Goal: Task Accomplishment & Management: Manage account settings

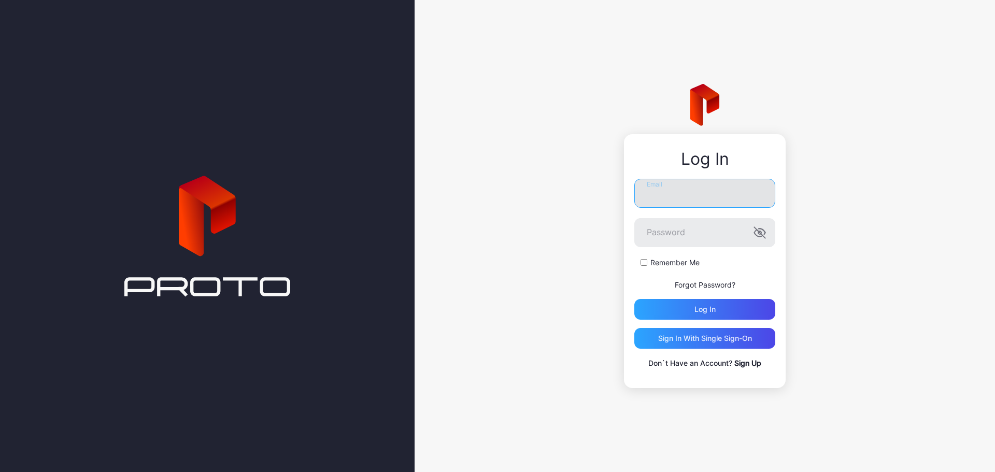
click at [697, 195] on input "Email" at bounding box center [704, 193] width 141 height 29
type input "**********"
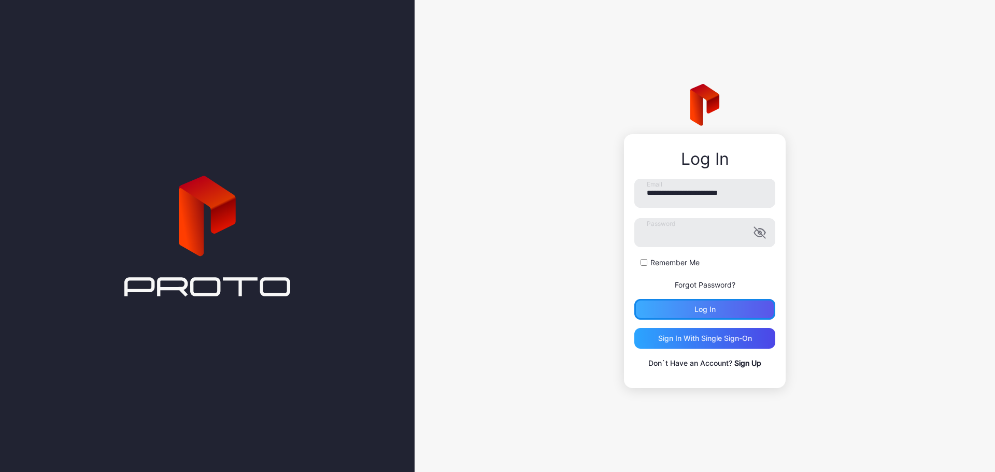
click at [709, 309] on div "Log in" at bounding box center [704, 309] width 21 height 8
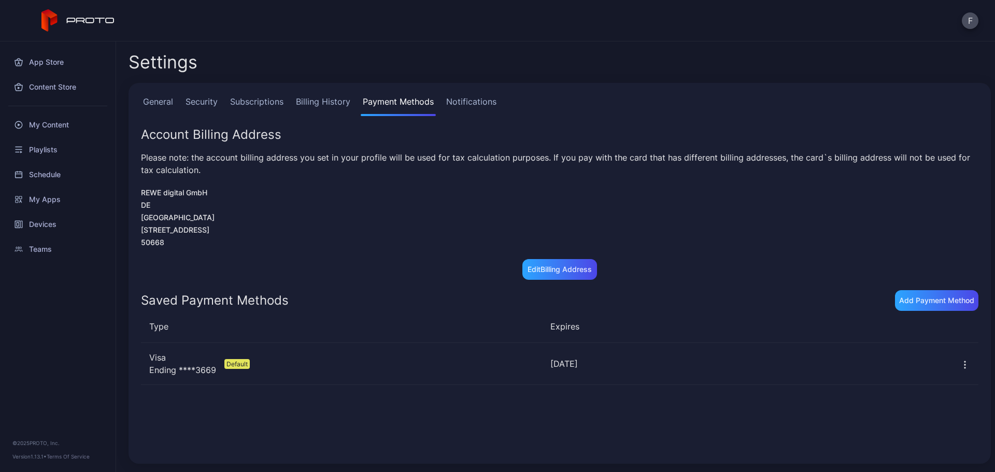
click at [960, 364] on icon "button" at bounding box center [965, 365] width 10 height 10
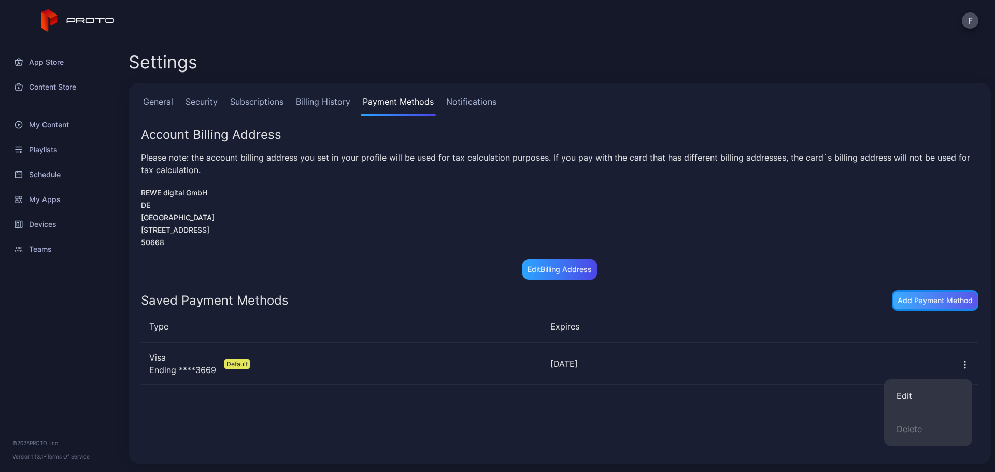
click at [932, 297] on div "Add Payment Method" at bounding box center [934, 300] width 75 height 8
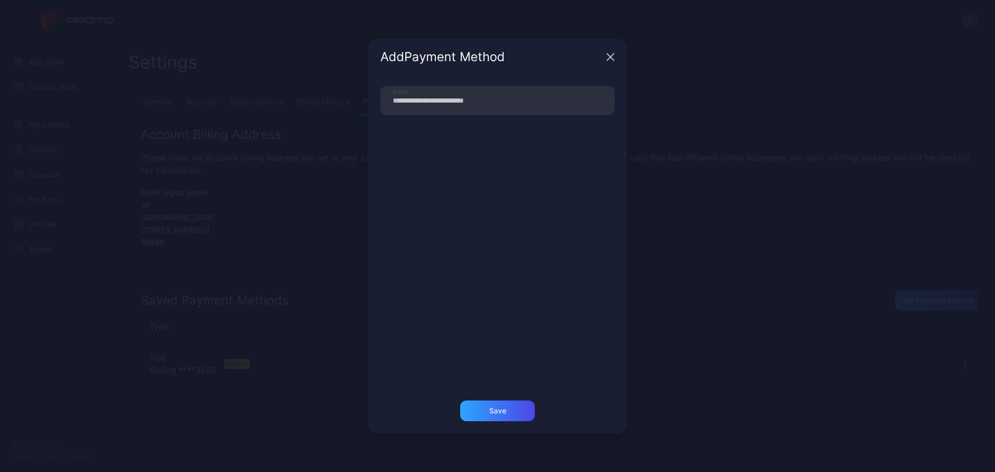
click at [613, 54] on icon "button" at bounding box center [610, 57] width 7 height 7
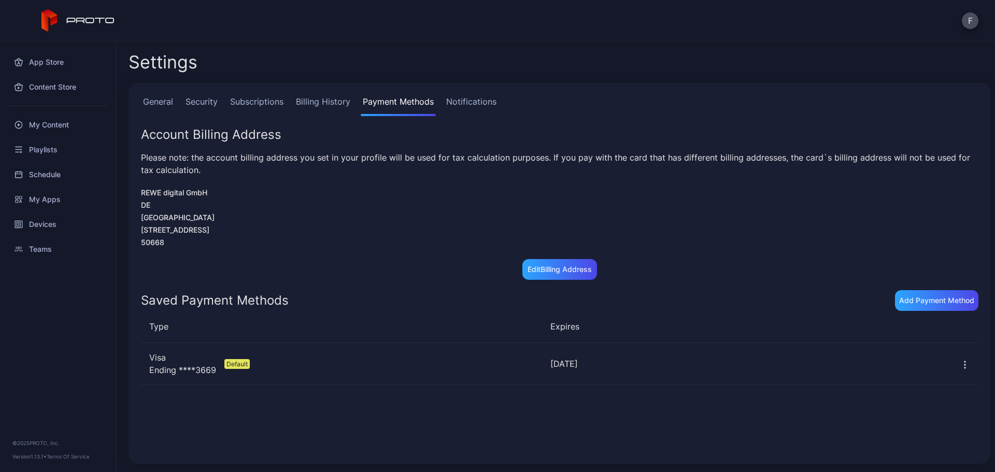
click at [228, 364] on div "Default" at bounding box center [236, 364] width 25 height 10
click at [957, 364] on div at bounding box center [964, 363] width 27 height 41
click at [960, 364] on icon "button" at bounding box center [965, 365] width 10 height 10
click at [918, 395] on button "Edit" at bounding box center [928, 395] width 88 height 33
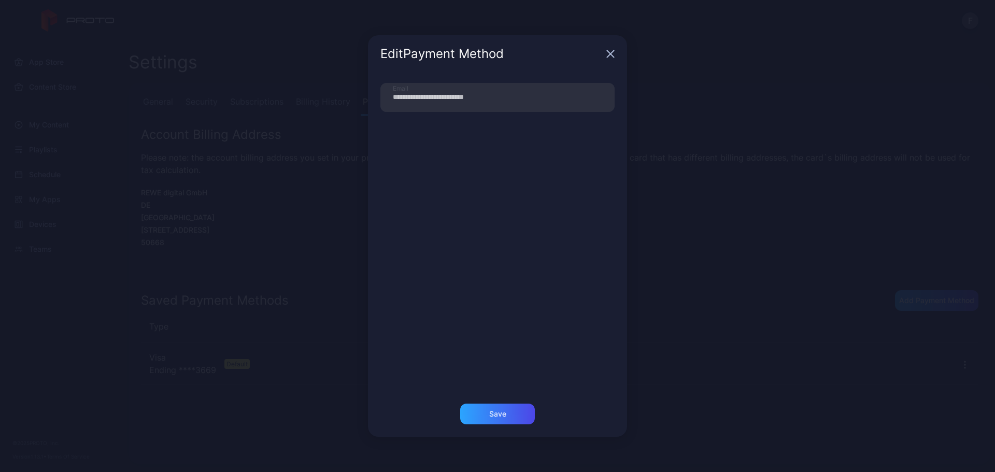
click at [613, 56] on icon "button" at bounding box center [610, 53] width 7 height 7
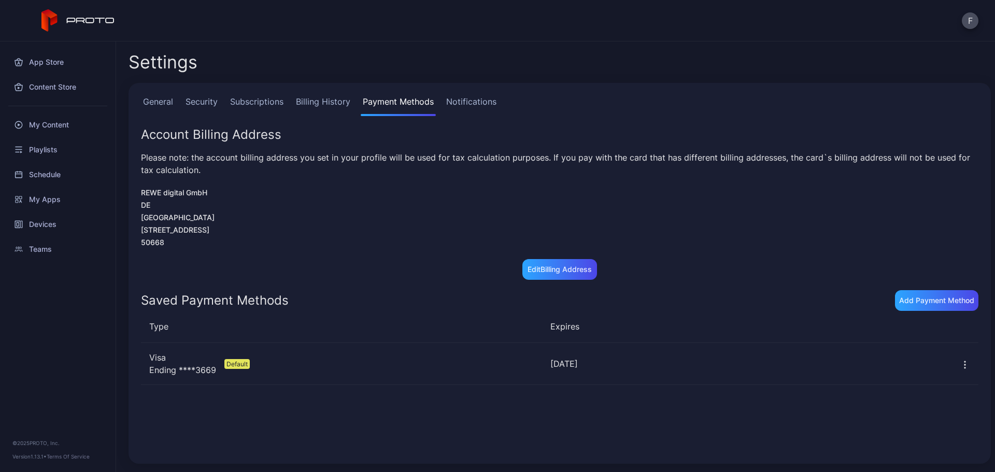
click at [244, 109] on link "Subscriptions" at bounding box center [257, 105] width 58 height 21
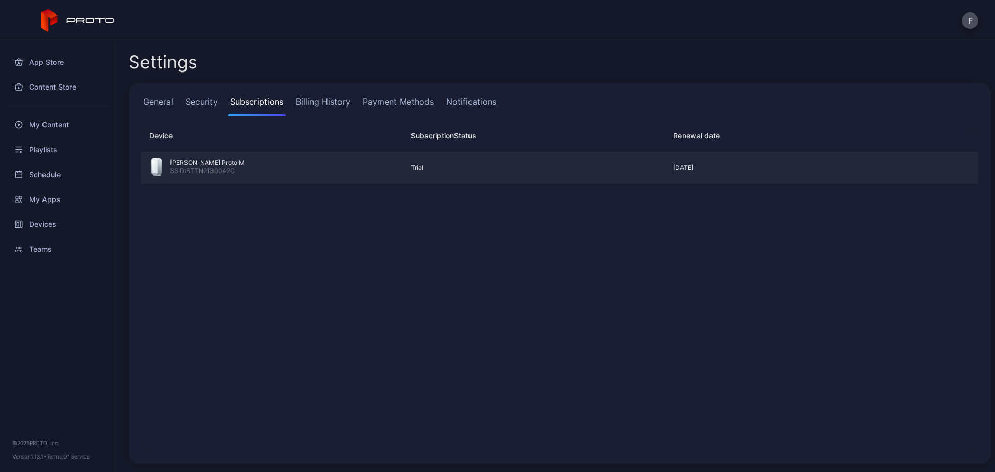
click at [935, 165] on div "[PERSON_NAME] Proto M SSID: BTTN2130042C Trial [DATE]" at bounding box center [559, 167] width 837 height 31
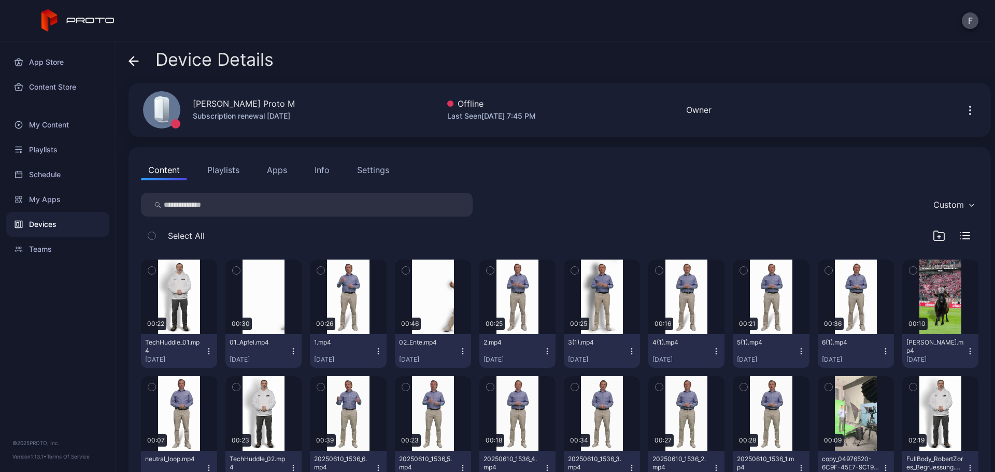
click at [964, 110] on icon "button" at bounding box center [970, 110] width 12 height 12
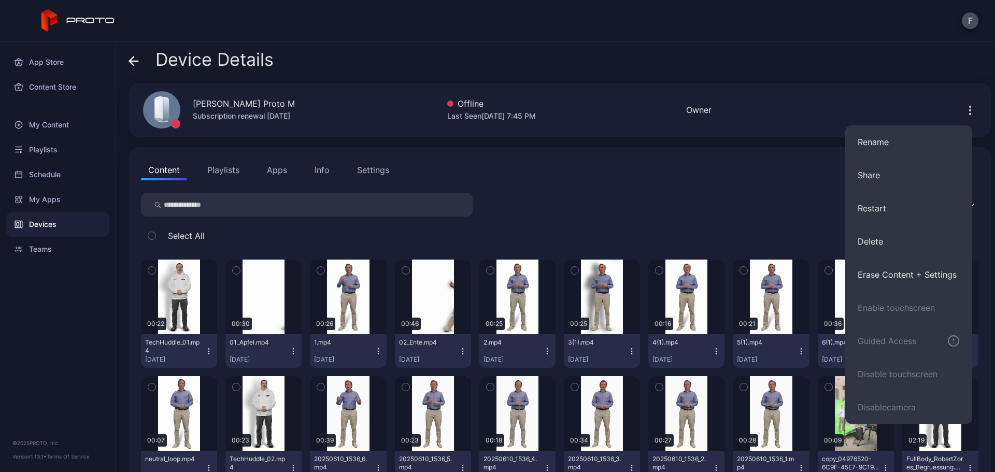
click at [132, 64] on icon at bounding box center [133, 61] width 10 height 10
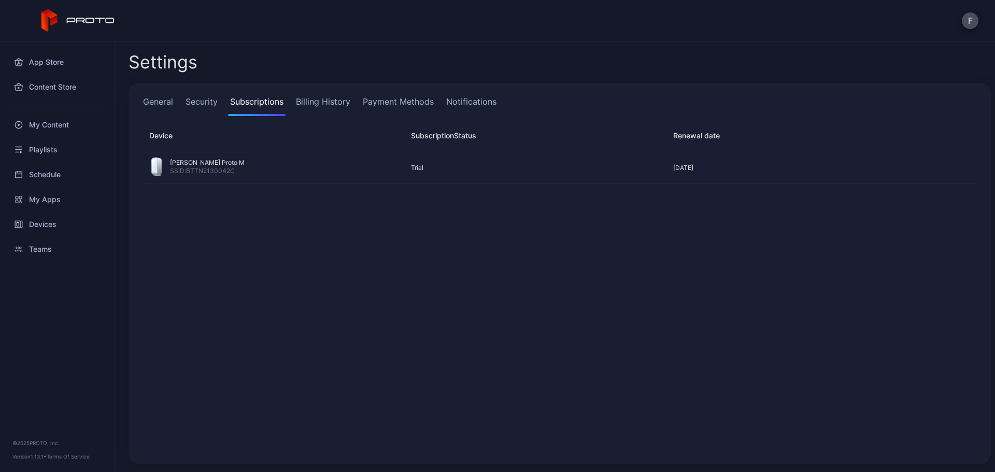
click at [338, 101] on link "Billing History" at bounding box center [323, 105] width 59 height 21
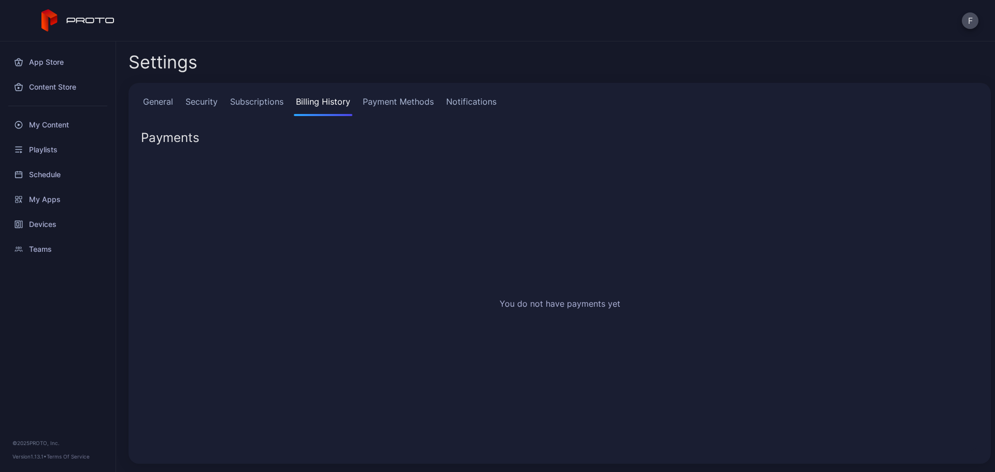
click at [401, 103] on link "Payment Methods" at bounding box center [398, 105] width 75 height 21
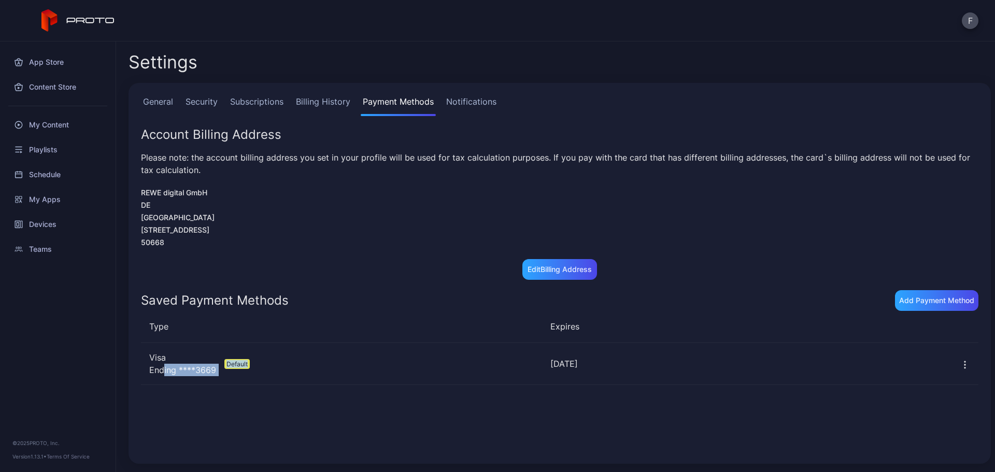
drag, startPoint x: 163, startPoint y: 368, endPoint x: 323, endPoint y: 367, distance: 160.1
click at [323, 367] on div "Visa Ending **** 3669 Expires [DATE] Default" at bounding box center [345, 363] width 393 height 25
click at [462, 380] on div "Visa Ending **** 3669 Expires [DATE] Default [DATE]" at bounding box center [559, 364] width 837 height 42
click at [960, 366] on icon "button" at bounding box center [965, 365] width 10 height 10
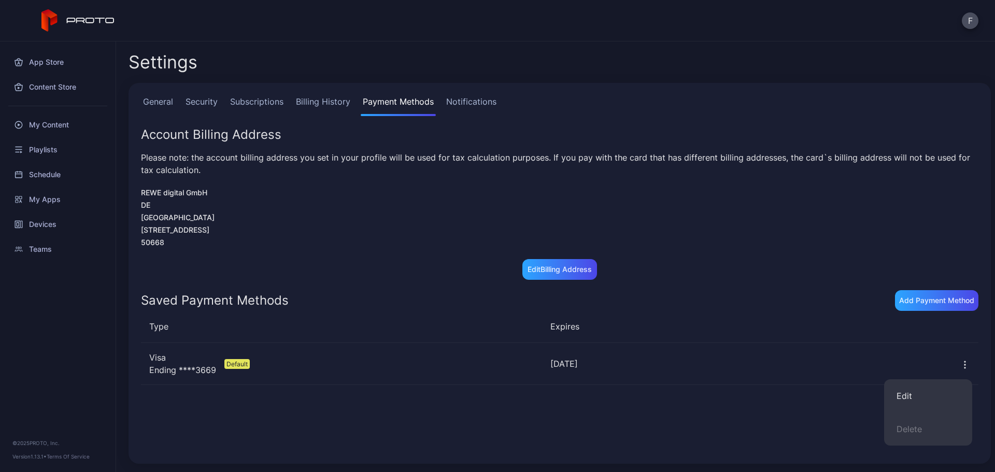
click at [186, 367] on div "Ending **** 3669" at bounding box center [182, 370] width 67 height 12
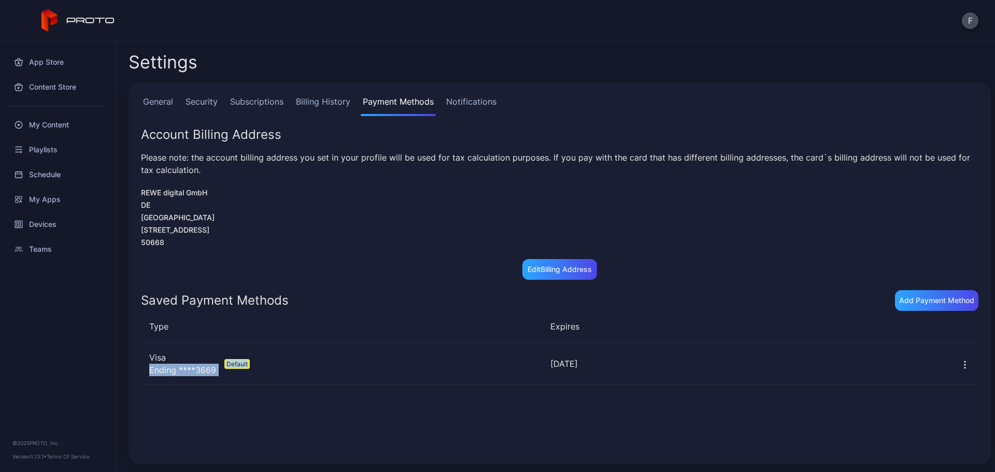
drag, startPoint x: 149, startPoint y: 370, endPoint x: 382, endPoint y: 363, distance: 233.3
click at [382, 363] on div "Visa Ending **** 3669 Expires [DATE] Default" at bounding box center [341, 363] width 401 height 25
click at [556, 365] on div "[DATE]" at bounding box center [746, 363] width 393 height 12
click at [251, 98] on link "Subscriptions" at bounding box center [257, 105] width 58 height 21
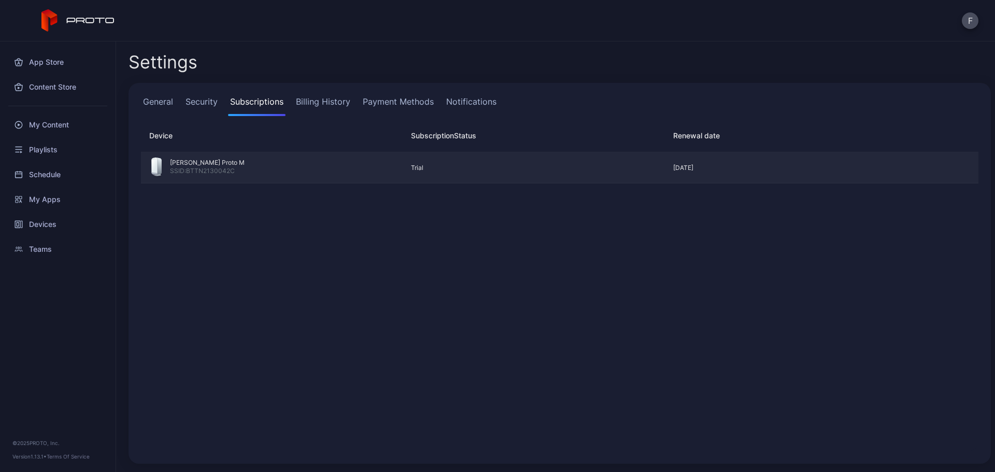
click at [273, 163] on div "[PERSON_NAME] Proto M SSID: BTTN2130042C" at bounding box center [271, 168] width 241 height 21
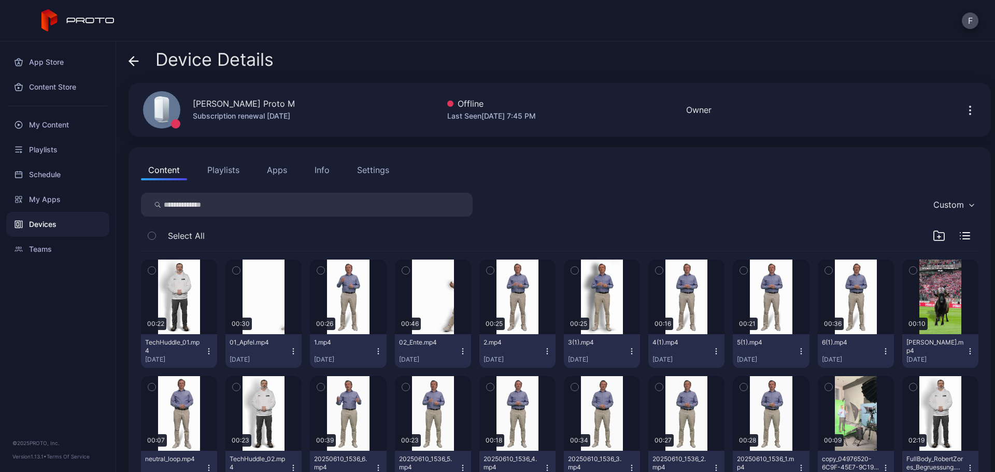
click at [969, 113] on icon "button" at bounding box center [969, 113] width 1 height 1
click at [136, 60] on icon at bounding box center [133, 61] width 10 height 10
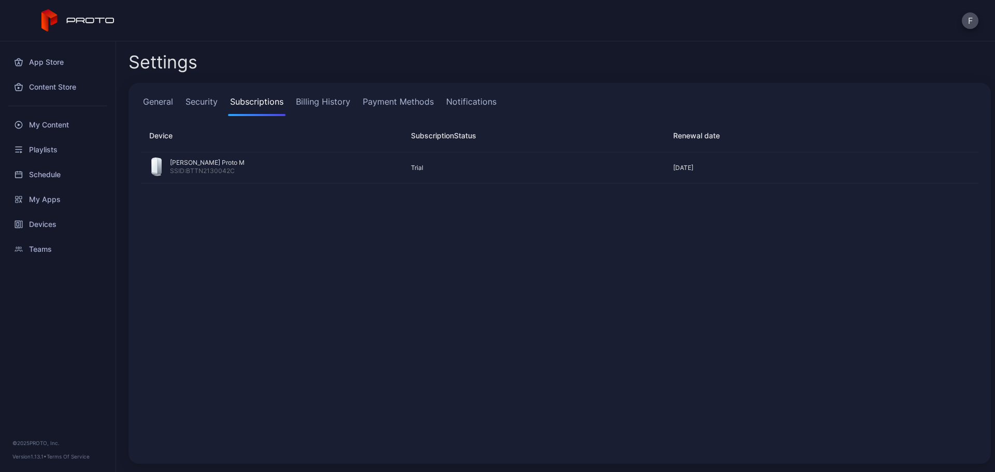
click at [330, 99] on link "Billing History" at bounding box center [323, 105] width 59 height 21
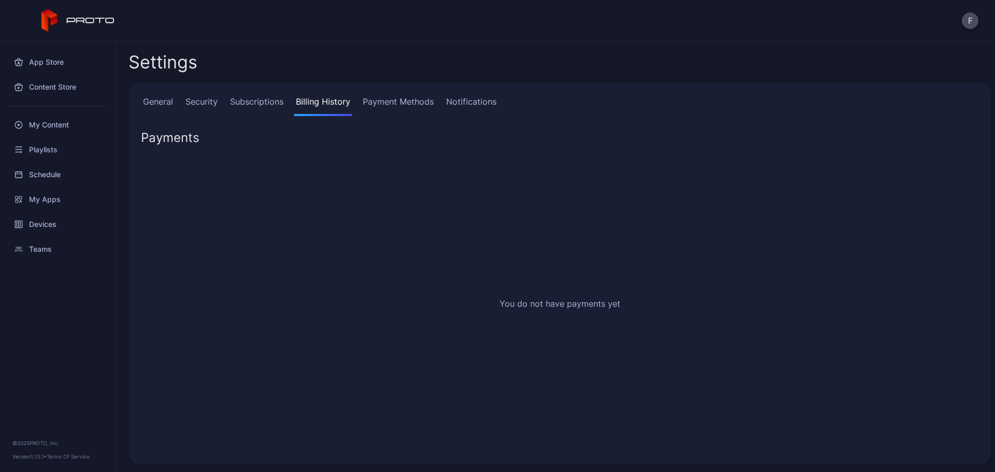
click at [381, 99] on link "Payment Methods" at bounding box center [398, 105] width 75 height 21
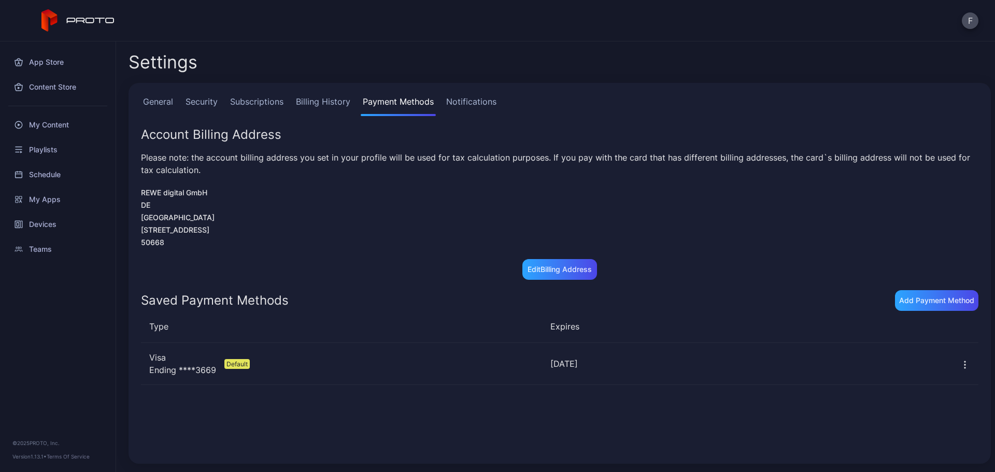
click at [314, 156] on div "Please note: the account billing address you set in your profile will be used f…" at bounding box center [559, 163] width 837 height 25
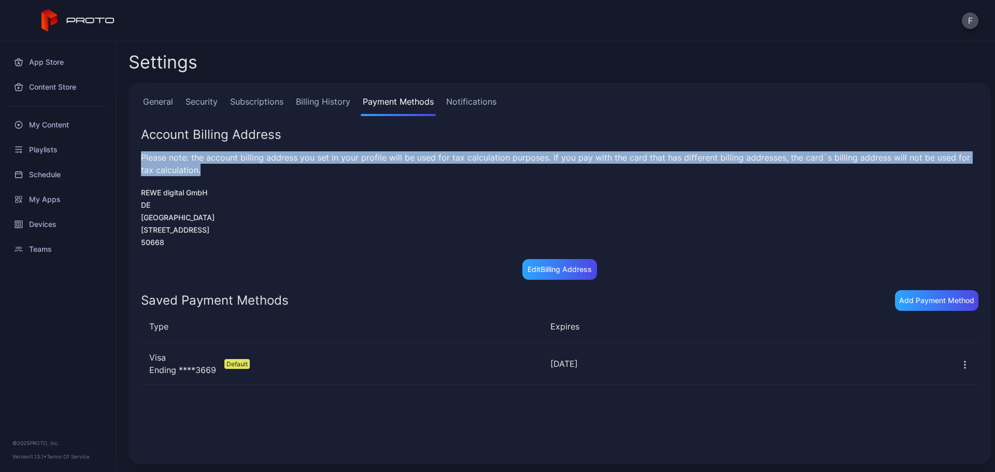
click at [314, 156] on div "Please note: the account billing address you set in your profile will be used f…" at bounding box center [559, 163] width 837 height 25
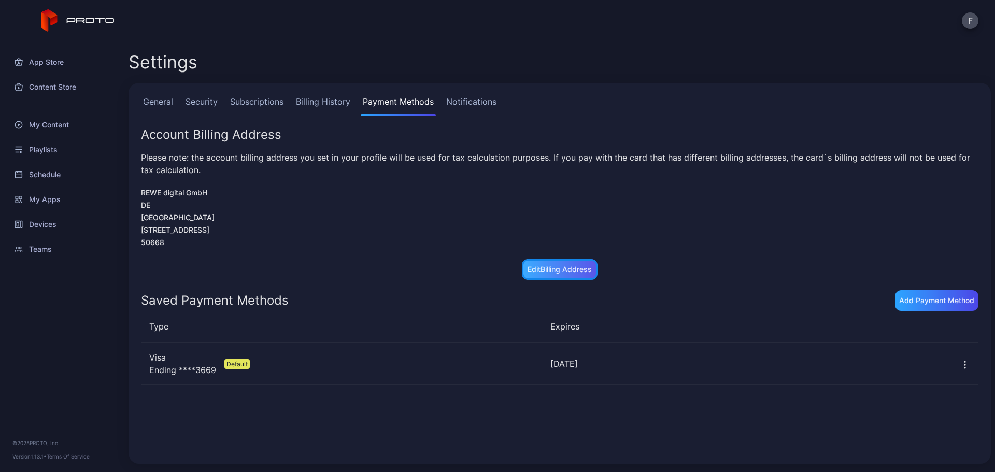
click at [579, 267] on div "Edit Billing Address" at bounding box center [559, 269] width 64 height 8
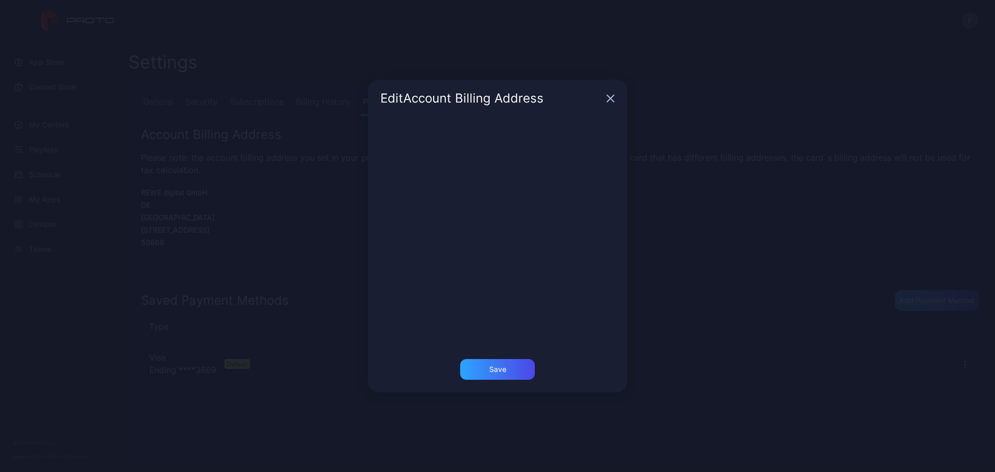
click at [609, 102] on icon "button" at bounding box center [610, 98] width 8 height 8
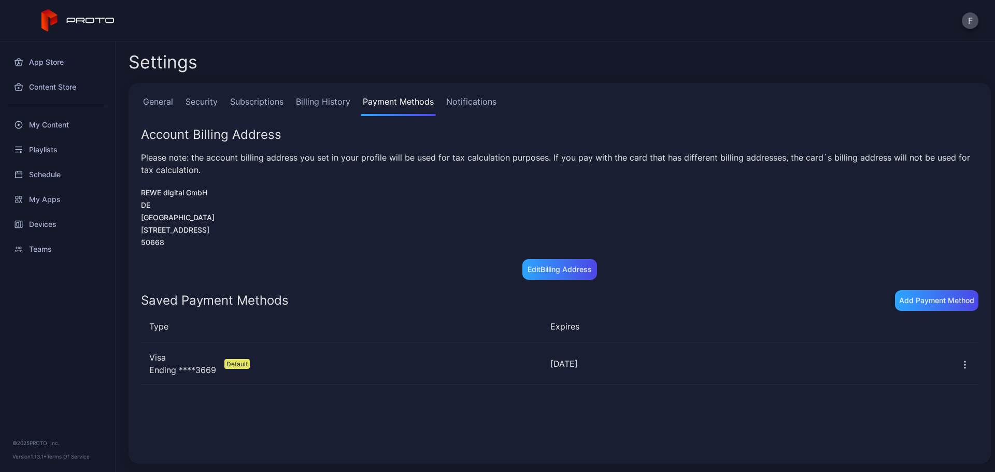
click at [960, 362] on icon "button" at bounding box center [965, 365] width 10 height 10
click at [917, 300] on div "Add Payment Method" at bounding box center [934, 300] width 75 height 8
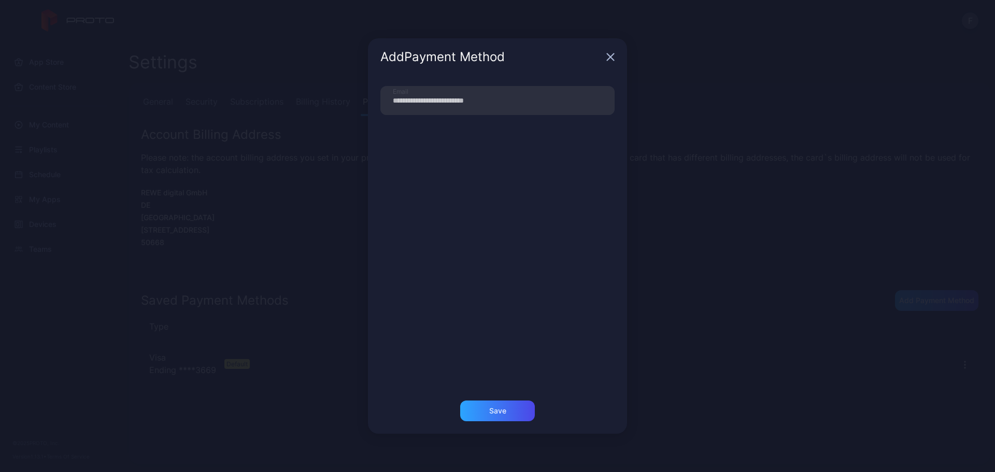
click at [615, 58] on div "Add Payment Method" at bounding box center [497, 56] width 259 height 37
click at [613, 58] on icon "button" at bounding box center [610, 57] width 8 height 8
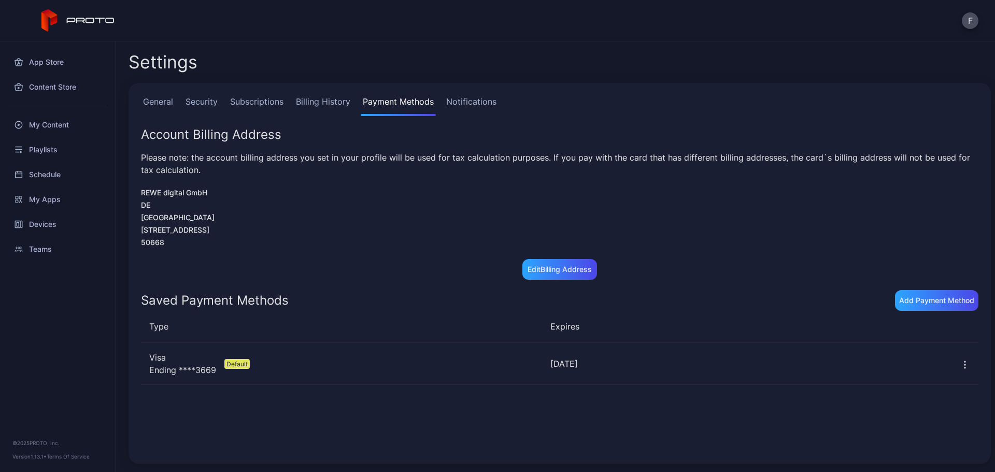
click at [964, 367] on icon "button" at bounding box center [964, 367] width 1 height 1
click at [680, 312] on div "Type Expires Visa Ending **** 3669 Expires [DATE] Default [DATE]" at bounding box center [560, 385] width 854 height 149
click at [974, 16] on button "F" at bounding box center [970, 20] width 17 height 17
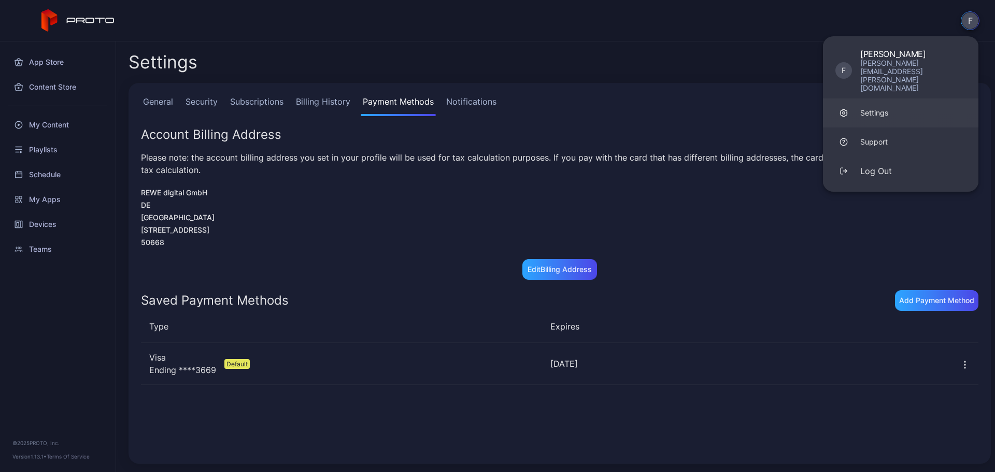
click at [874, 108] on div "Settings" at bounding box center [874, 113] width 28 height 10
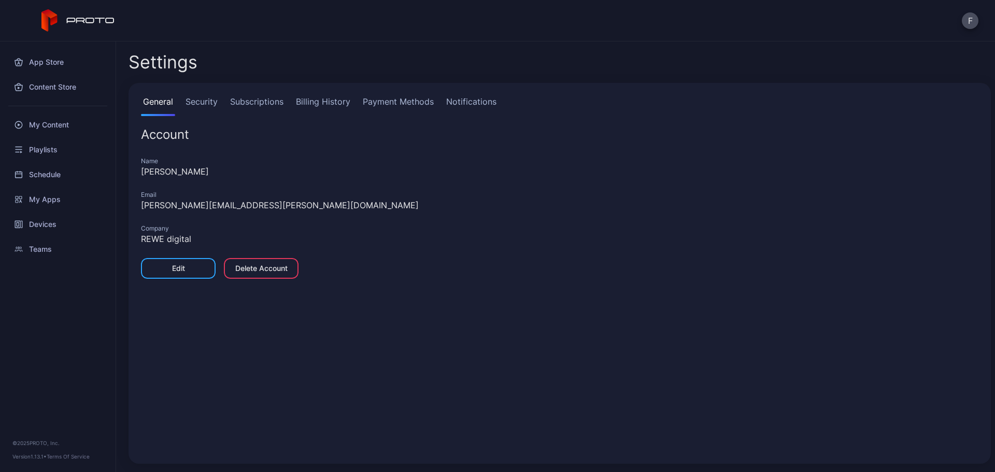
click at [336, 103] on link "Billing History" at bounding box center [323, 105] width 59 height 21
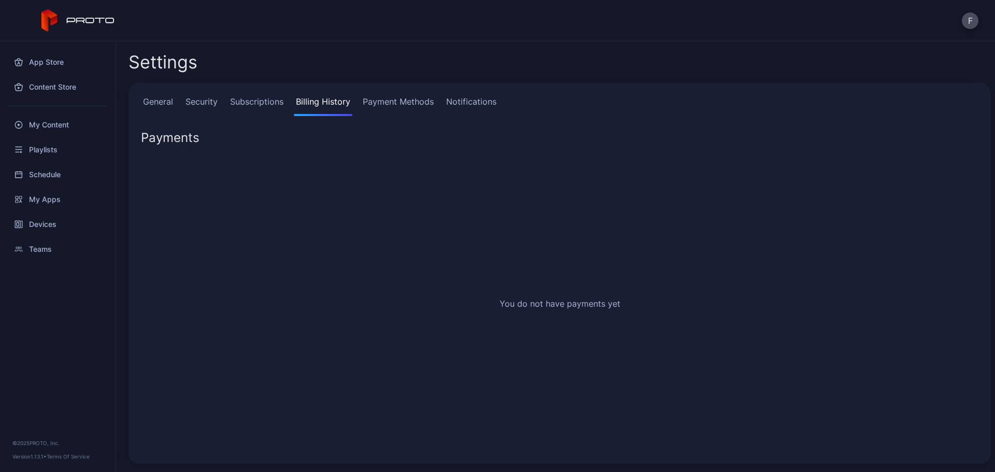
click at [402, 108] on link "Payment Methods" at bounding box center [398, 105] width 75 height 21
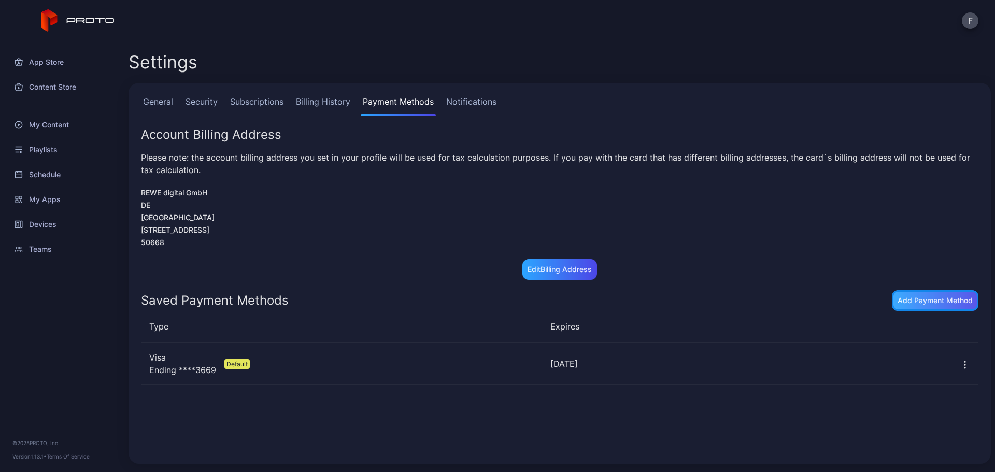
click at [921, 302] on div "Add Payment Method" at bounding box center [934, 300] width 75 height 8
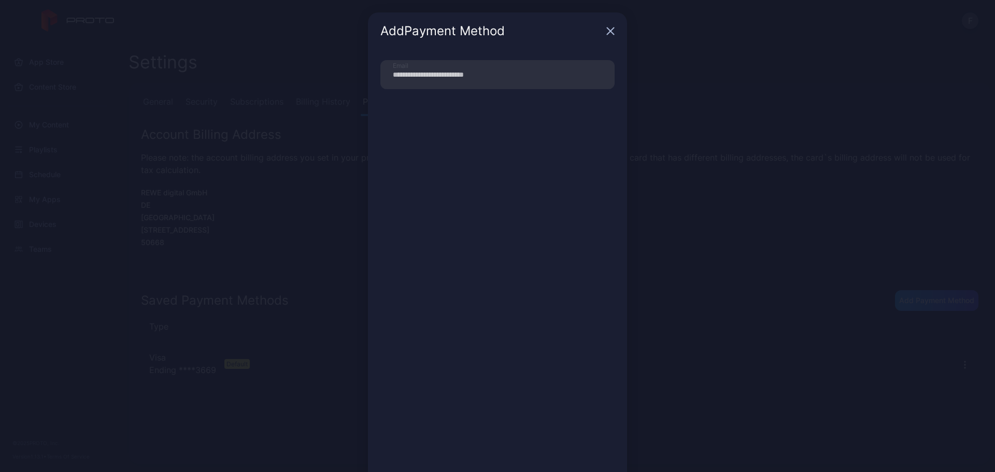
scroll to position [108, 0]
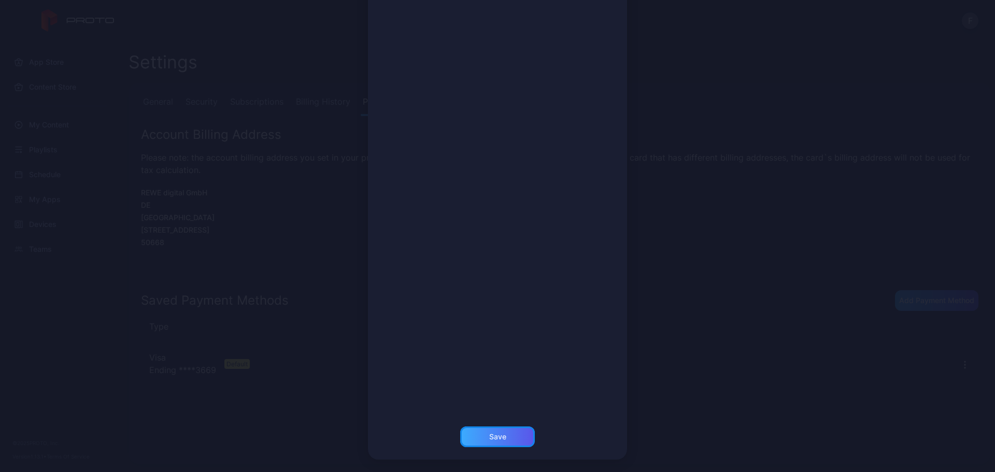
click at [496, 439] on div "Save" at bounding box center [497, 437] width 17 height 8
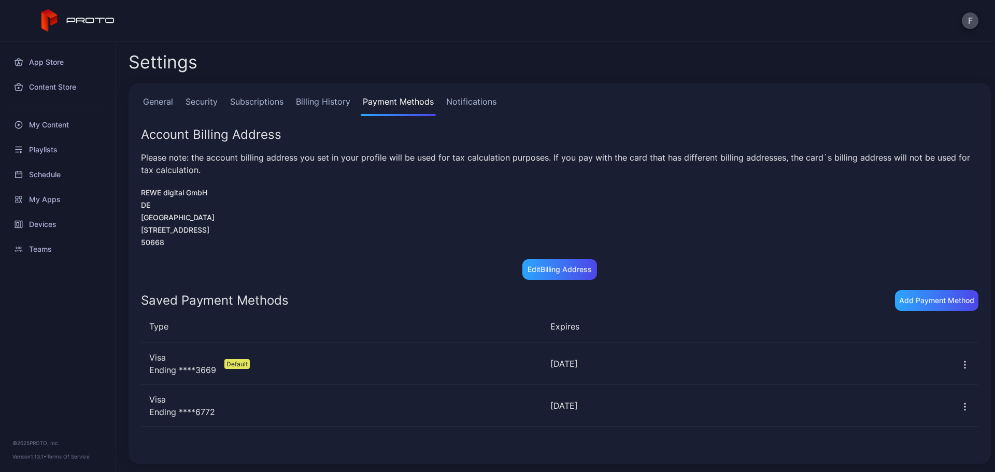
click at [960, 406] on icon "button" at bounding box center [965, 407] width 10 height 10
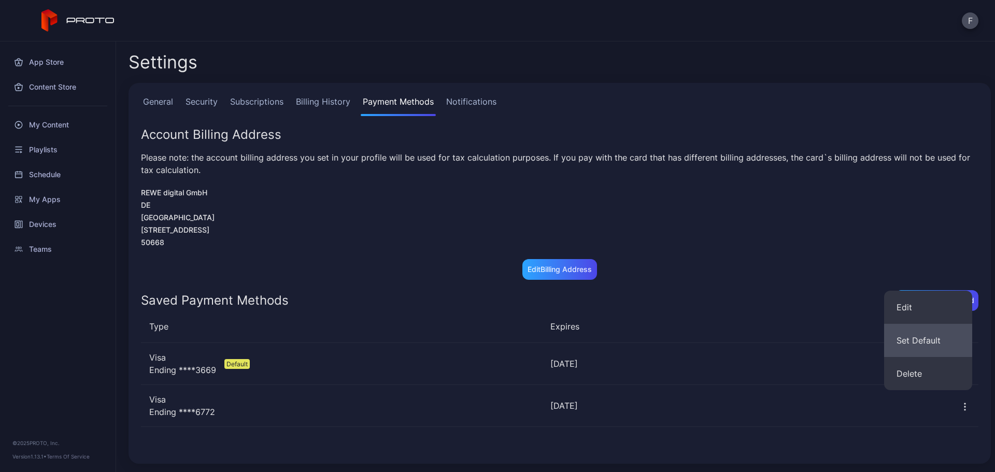
click at [939, 335] on button "Set Default" at bounding box center [928, 340] width 88 height 33
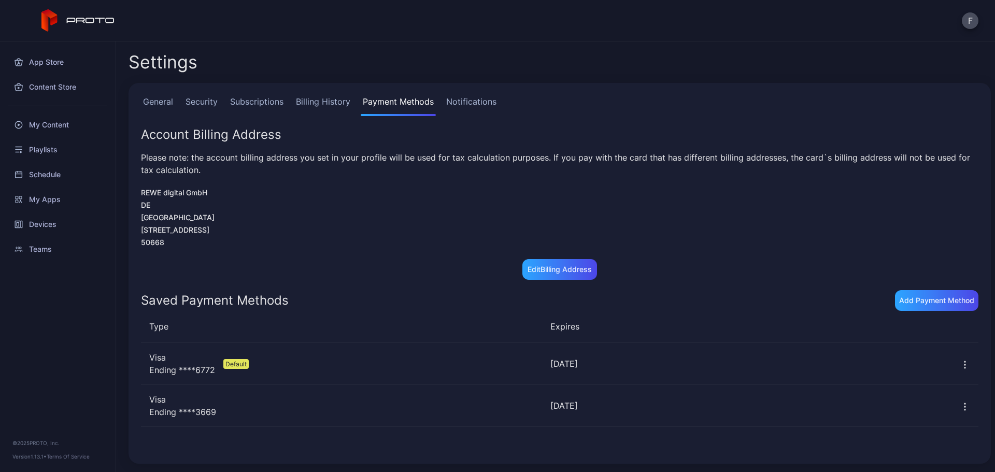
click at [960, 407] on icon "button" at bounding box center [965, 407] width 10 height 10
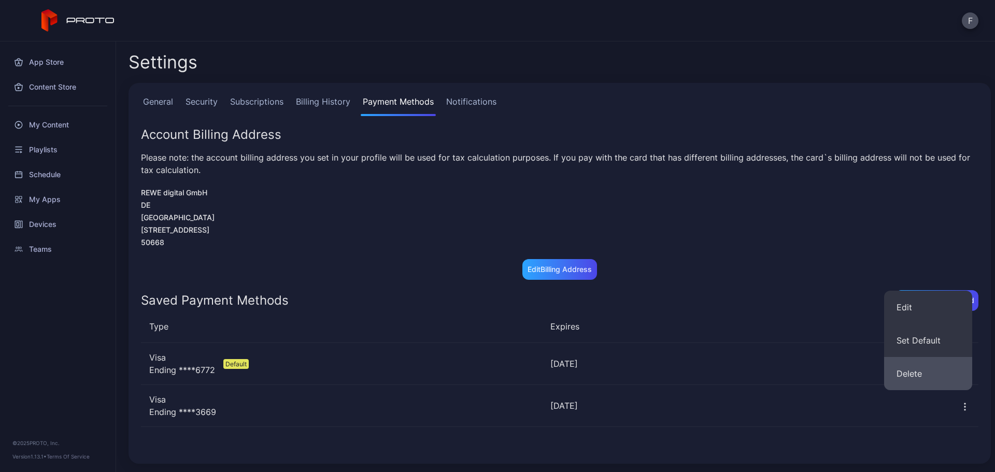
click at [916, 372] on button "Delete" at bounding box center [928, 373] width 88 height 33
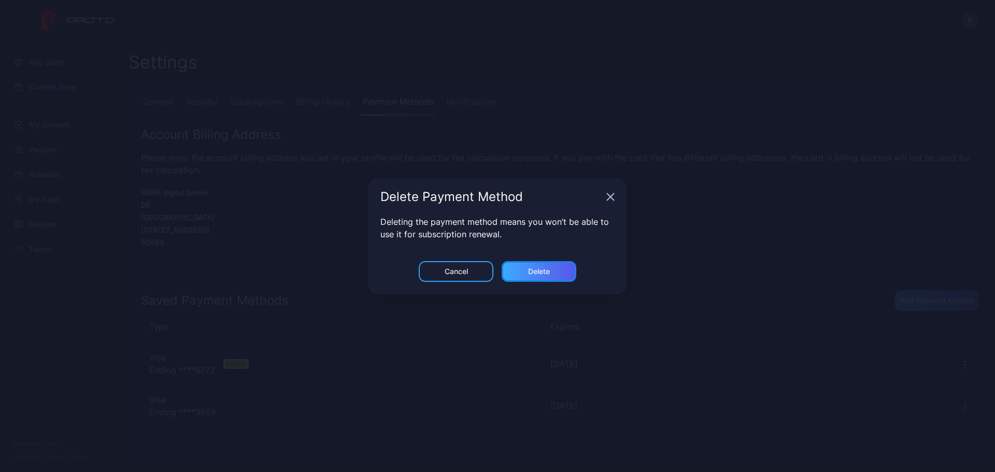
click at [540, 263] on div "Delete" at bounding box center [539, 271] width 75 height 21
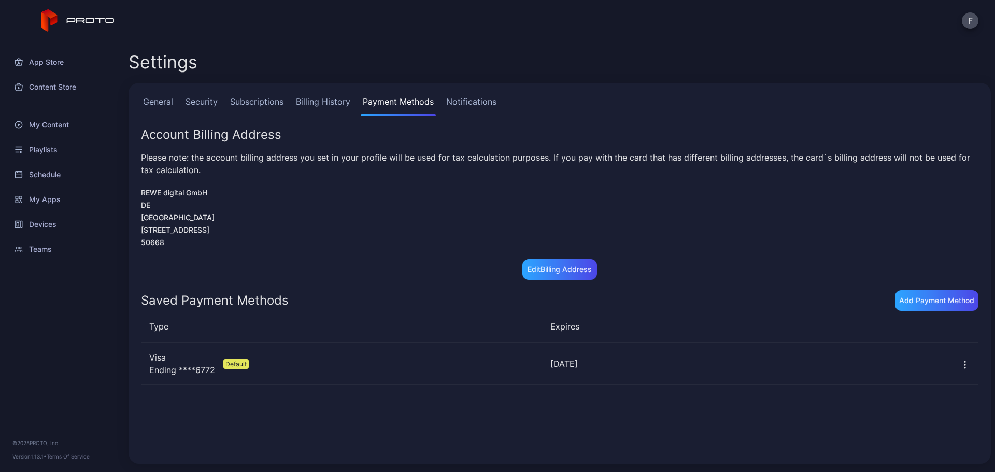
click at [550, 366] on div "[DATE]" at bounding box center [746, 363] width 393 height 12
click at [960, 367] on icon "button" at bounding box center [965, 365] width 10 height 10
click at [737, 192] on div "REWE digital GmbH DE [GEOGRAPHIC_DATA][STREET_ADDRESS]" at bounding box center [559, 218] width 837 height 62
